Goal: Check status: Check status

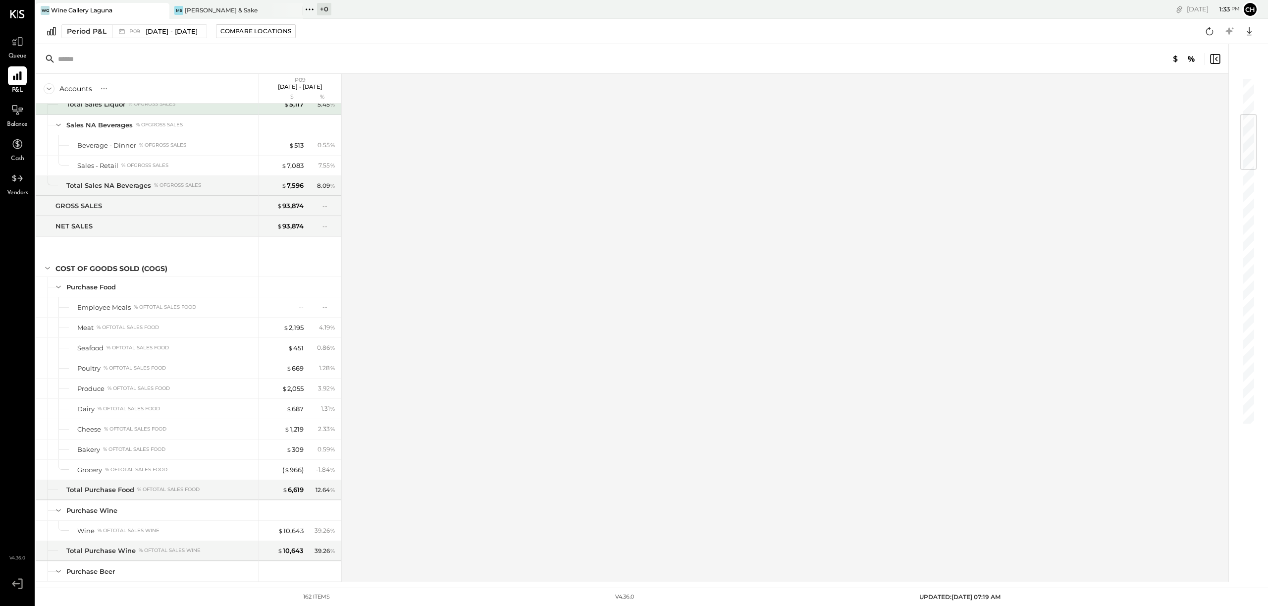
scroll to position [305, 0]
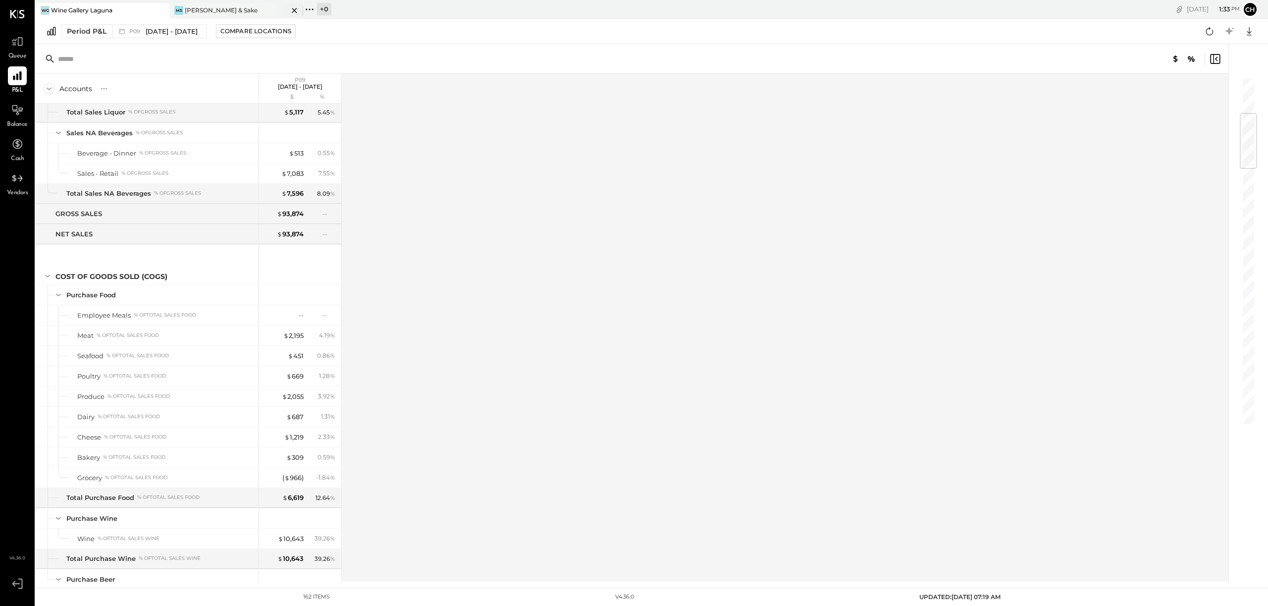
click at [263, 12] on div "MS [PERSON_NAME] & Sake" at bounding box center [228, 10] width 119 height 9
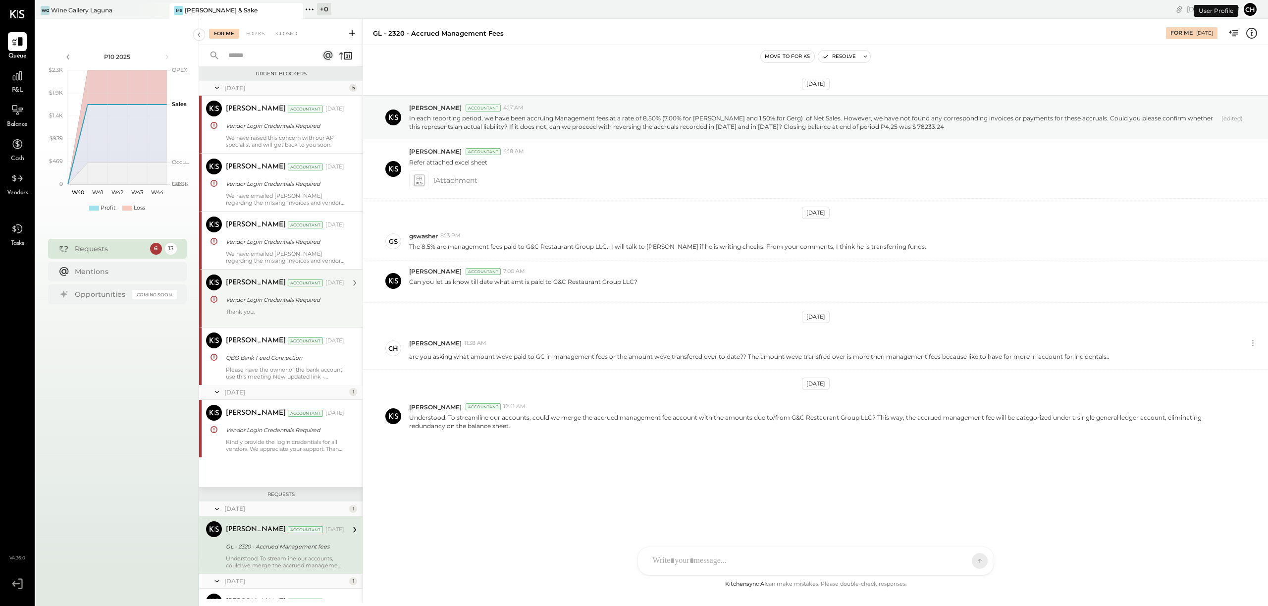
scroll to position [212, 0]
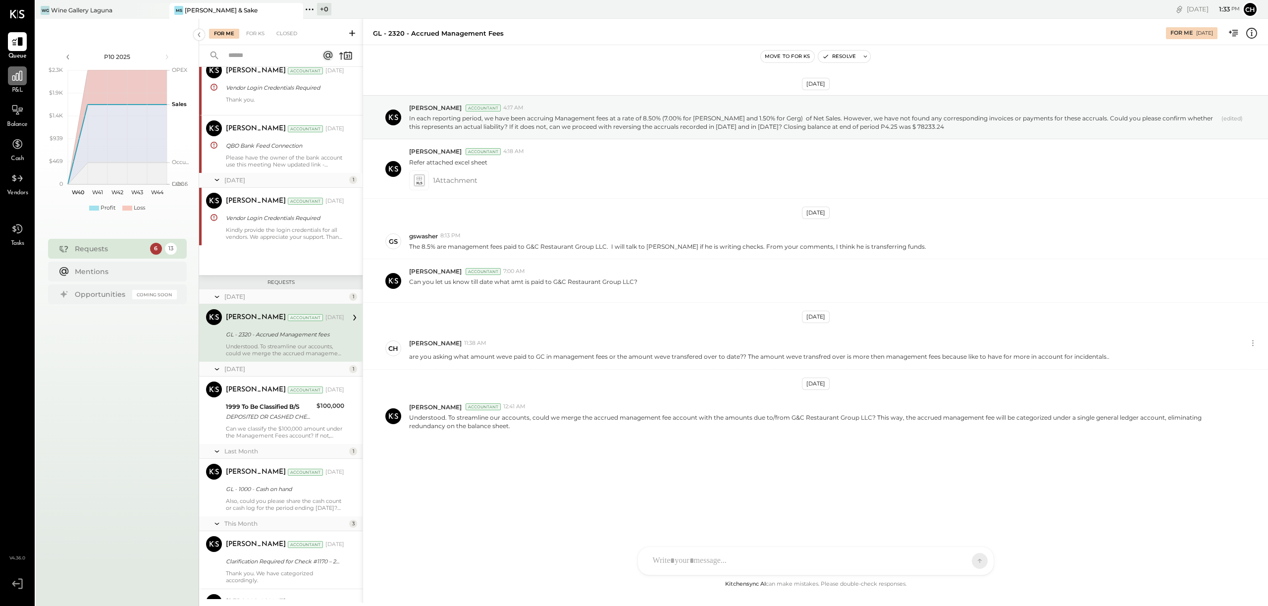
click at [24, 85] on div at bounding box center [17, 75] width 19 height 19
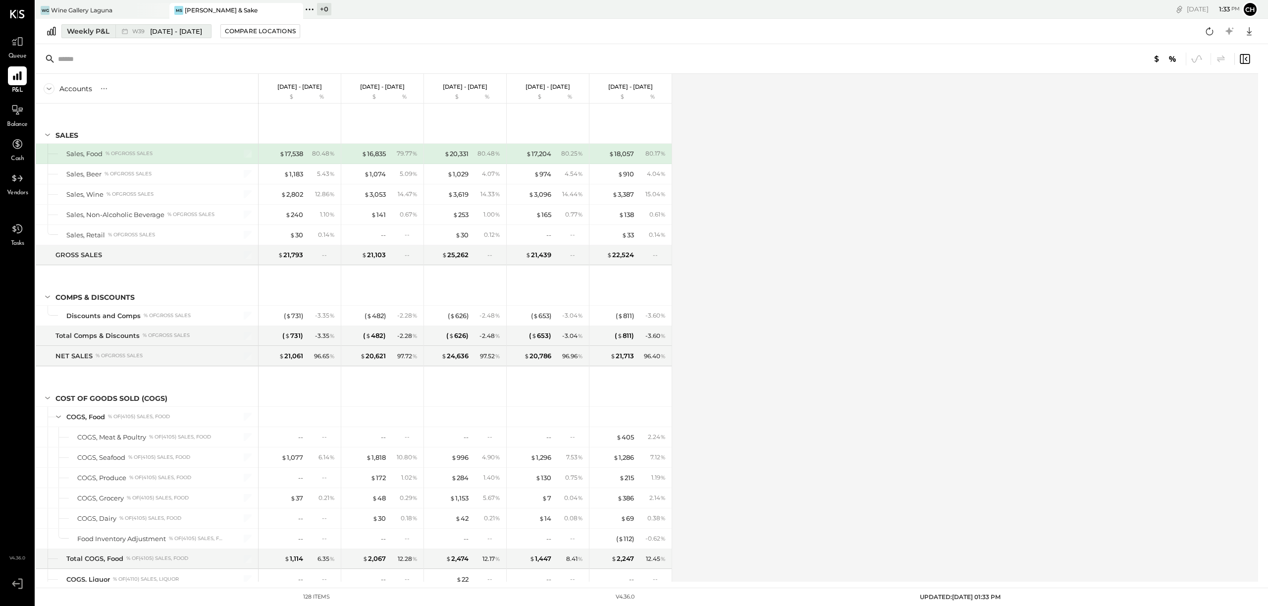
click at [178, 30] on span "[DATE] - [DATE]" at bounding box center [176, 31] width 52 height 9
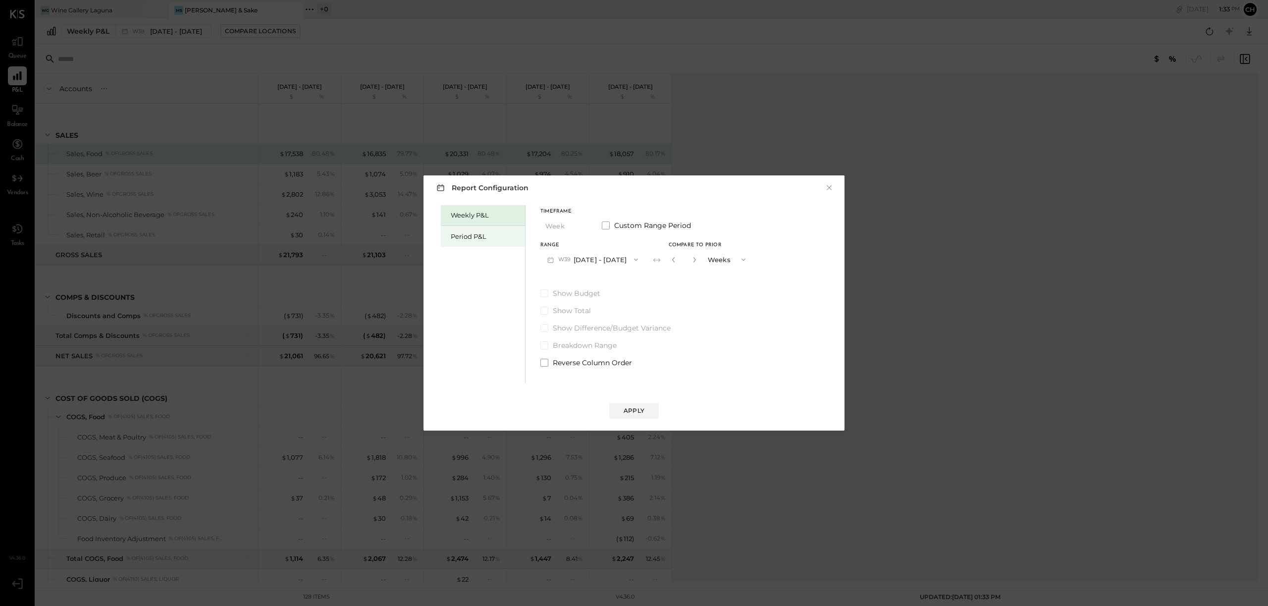
click at [472, 234] on div "Period P&L" at bounding box center [485, 236] width 69 height 9
click at [564, 254] on button "P10 [DATE] - [DATE]" at bounding box center [591, 259] width 102 height 18
click at [577, 284] on span "[DATE] - [DATE]" at bounding box center [587, 281] width 47 height 8
click at [638, 407] on div "Apply" at bounding box center [634, 410] width 21 height 8
